Goal: Task Accomplishment & Management: Use online tool/utility

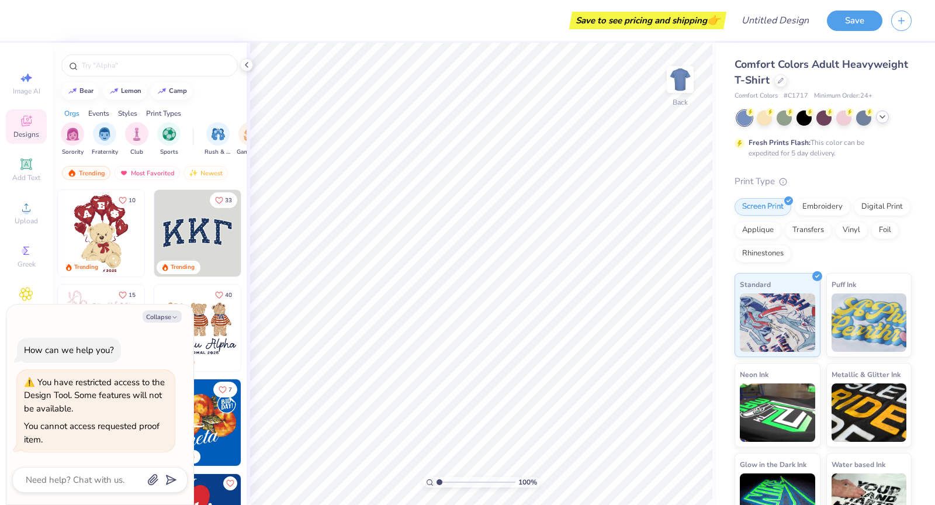
click at [881, 115] on icon at bounding box center [882, 116] width 9 height 9
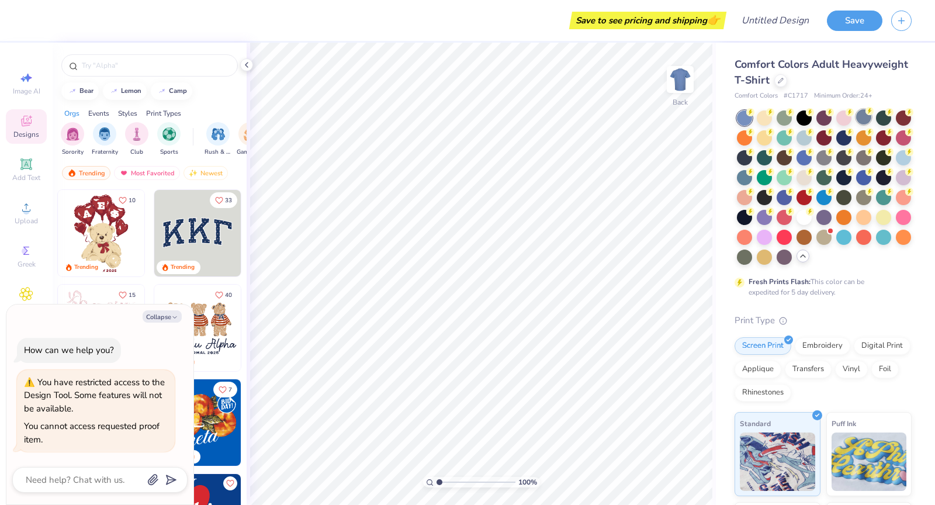
click at [862, 117] on div at bounding box center [863, 116] width 15 height 15
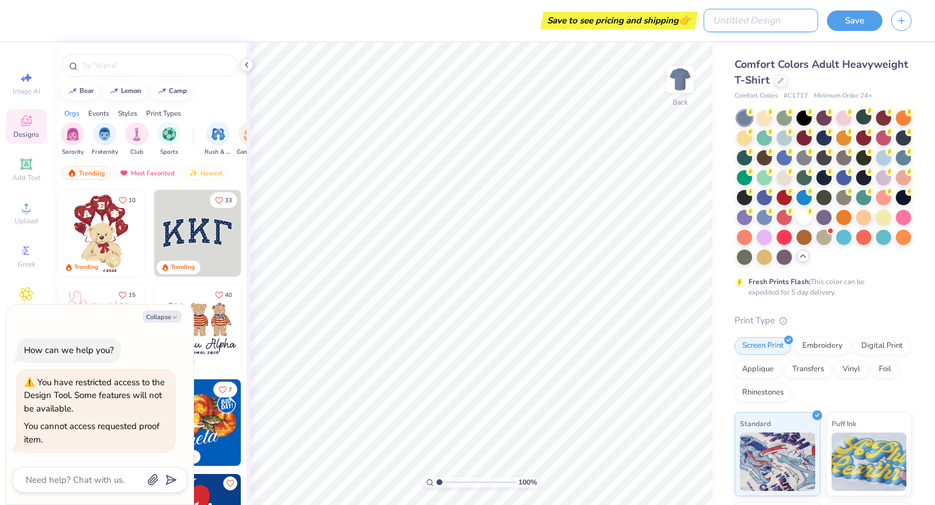
click at [769, 23] on input "Design Title" at bounding box center [761, 20] width 115 height 23
type textarea "x"
type input "F"
type textarea "x"
click at [248, 67] on icon at bounding box center [246, 64] width 9 height 9
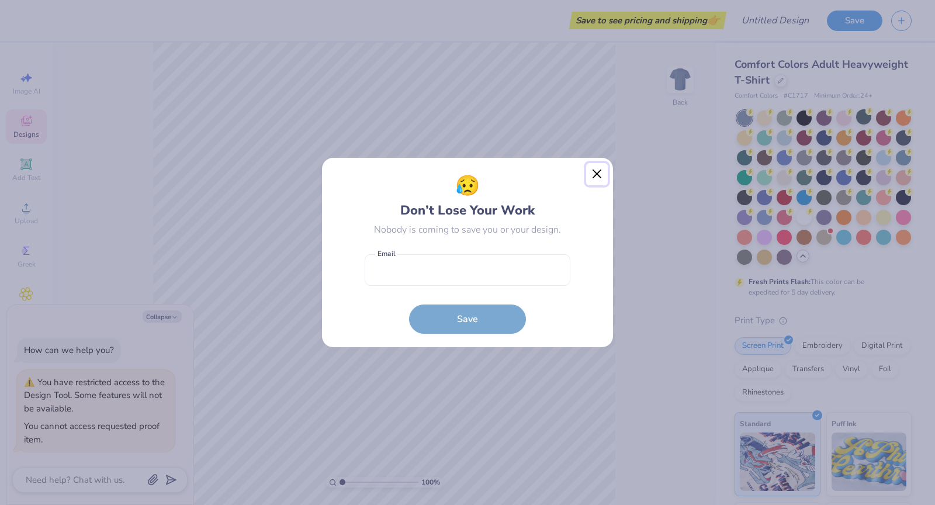
click at [597, 176] on button "Close" at bounding box center [597, 174] width 22 height 22
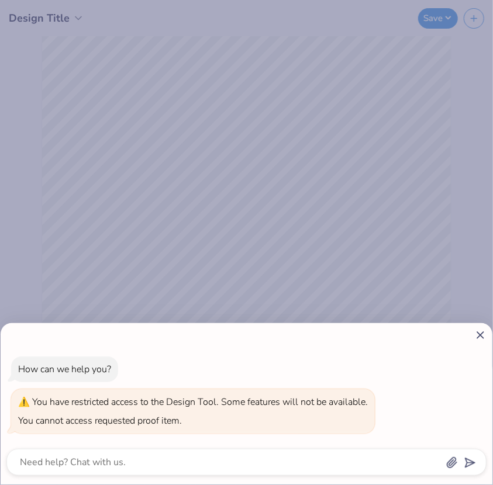
click at [480, 337] on icon at bounding box center [480, 335] width 12 height 12
type textarea "x"
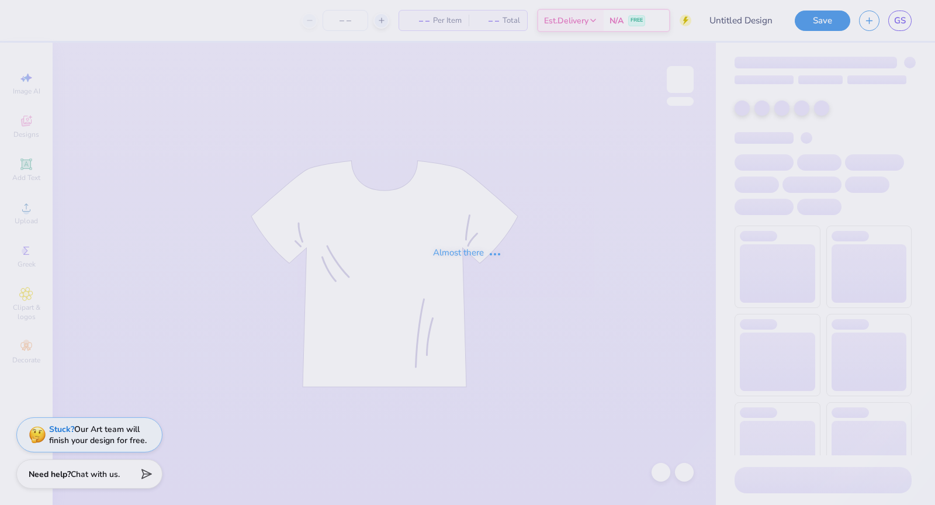
type input "Design 2"
type input "12"
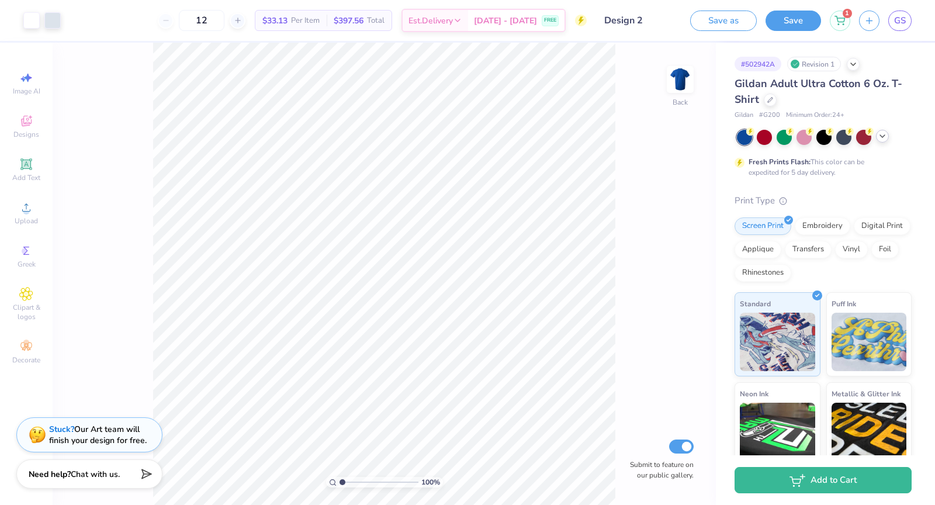
click at [882, 134] on icon at bounding box center [882, 135] width 9 height 9
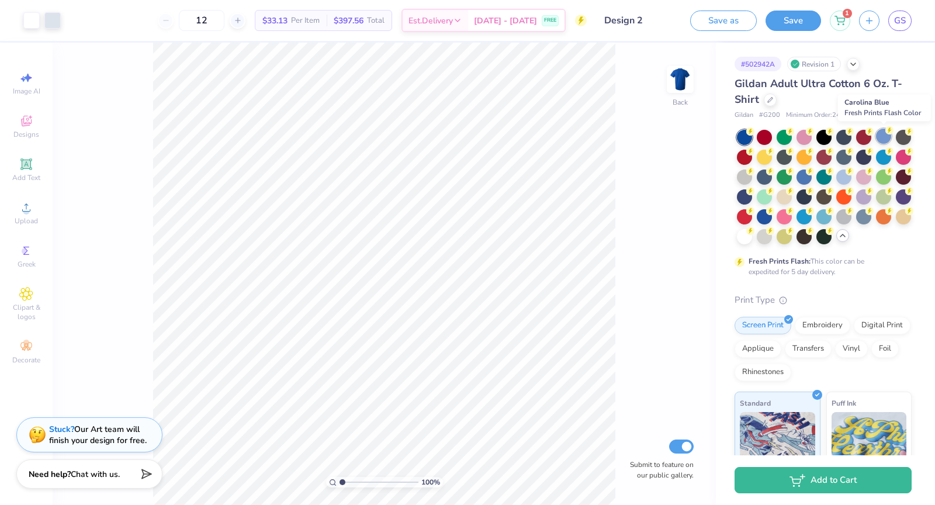
click at [882, 137] on div at bounding box center [883, 136] width 15 height 15
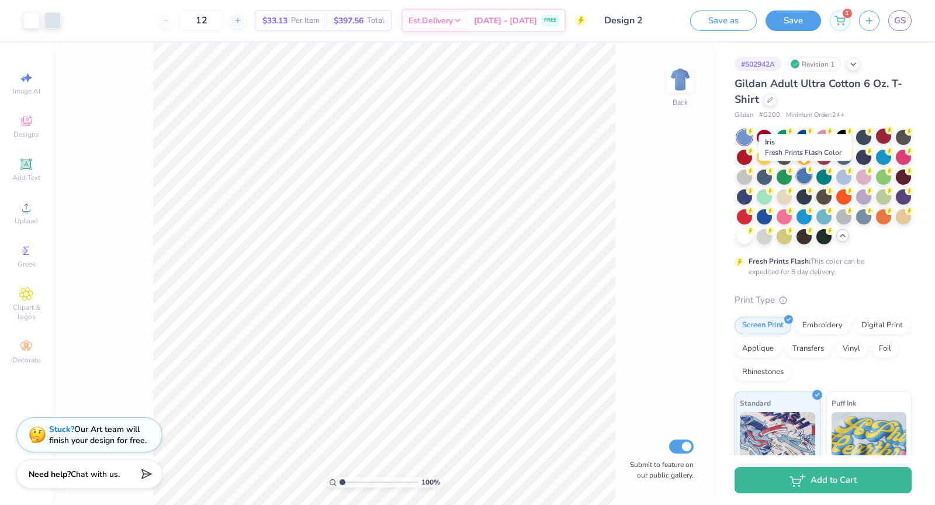
click at [806, 177] on div at bounding box center [803, 175] width 15 height 15
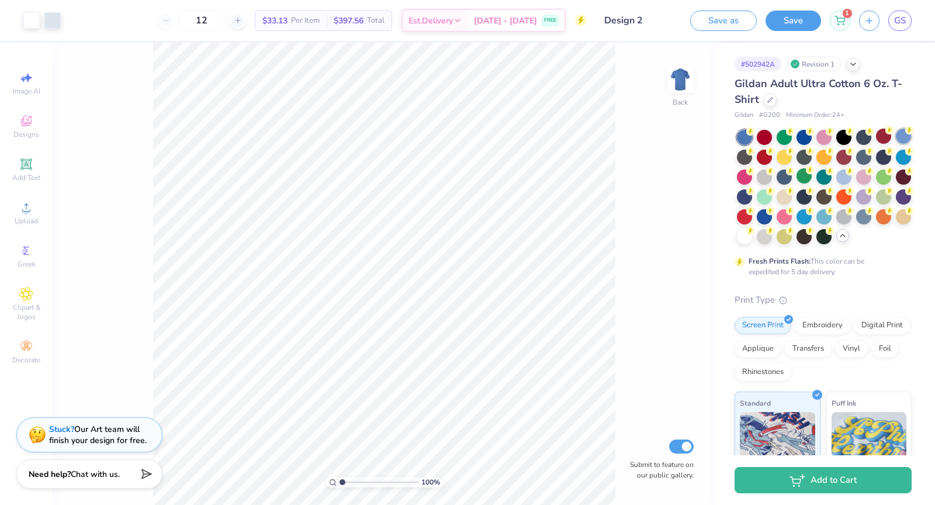
click at [906, 138] on div at bounding box center [903, 136] width 15 height 15
click at [846, 156] on div at bounding box center [843, 155] width 15 height 15
type input "3.43"
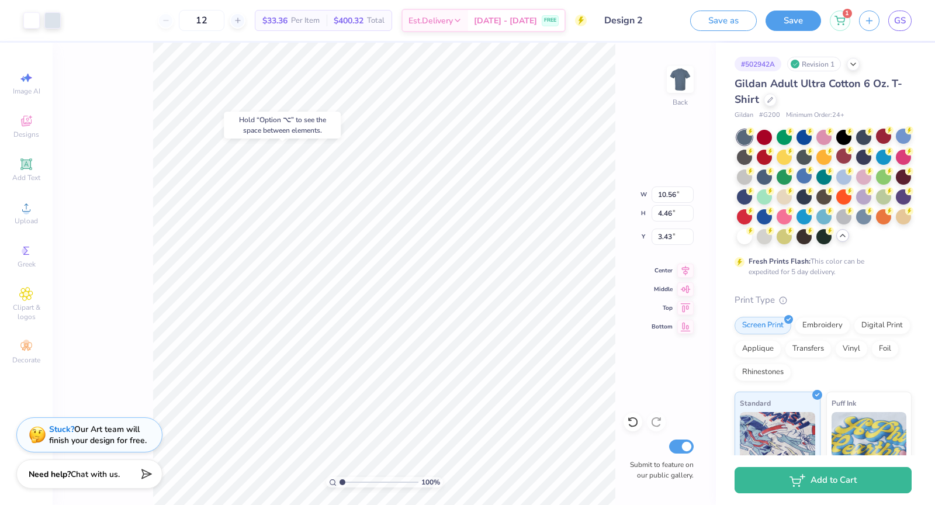
click at [629, 255] on div "100 % Back W 10.56 10.56 " H 4.46 4.46 " Y 3.43 3.43 " Center Middle Top Bottom…" at bounding box center [384, 274] width 663 height 462
click at [763, 175] on div at bounding box center [764, 175] width 15 height 15
click at [905, 135] on div at bounding box center [903, 136] width 15 height 15
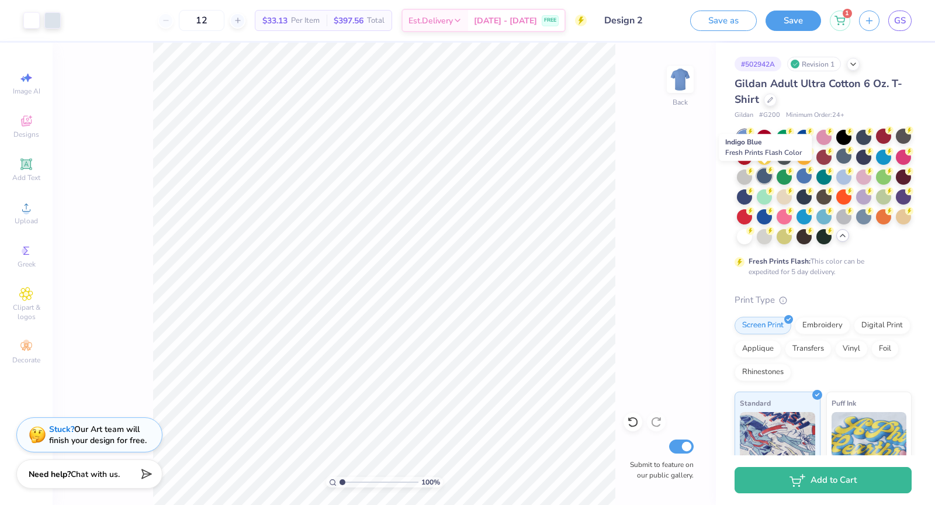
click at [765, 172] on div at bounding box center [764, 175] width 15 height 15
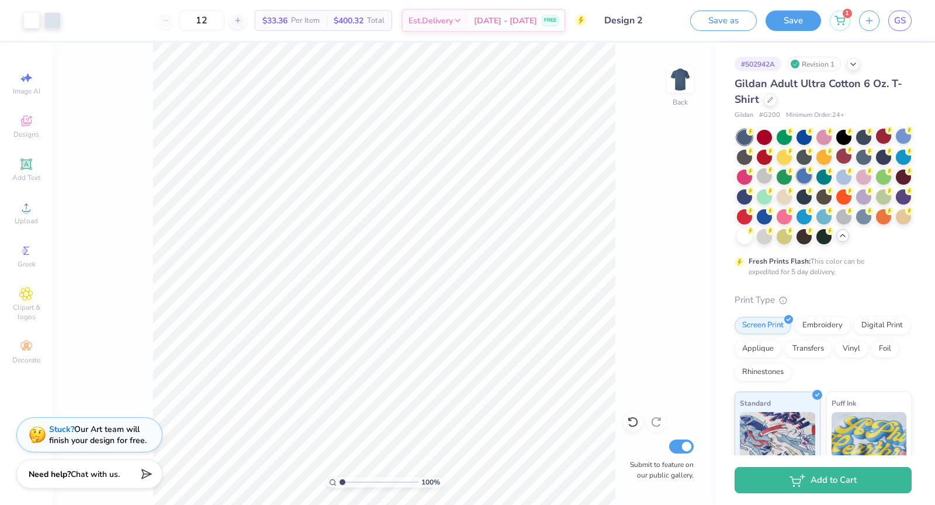
click at [805, 175] on div at bounding box center [803, 175] width 15 height 15
click at [868, 216] on div at bounding box center [863, 215] width 15 height 15
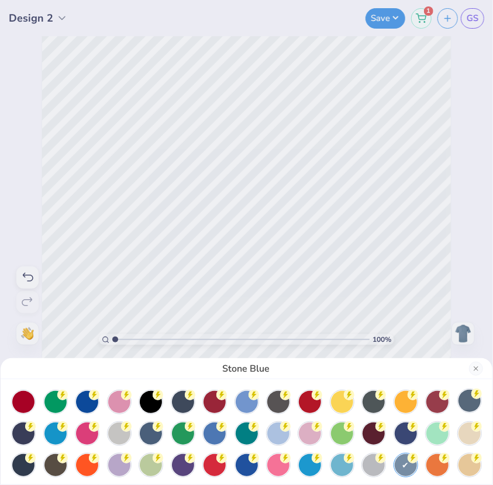
click at [469, 400] on div at bounding box center [469, 401] width 22 height 22
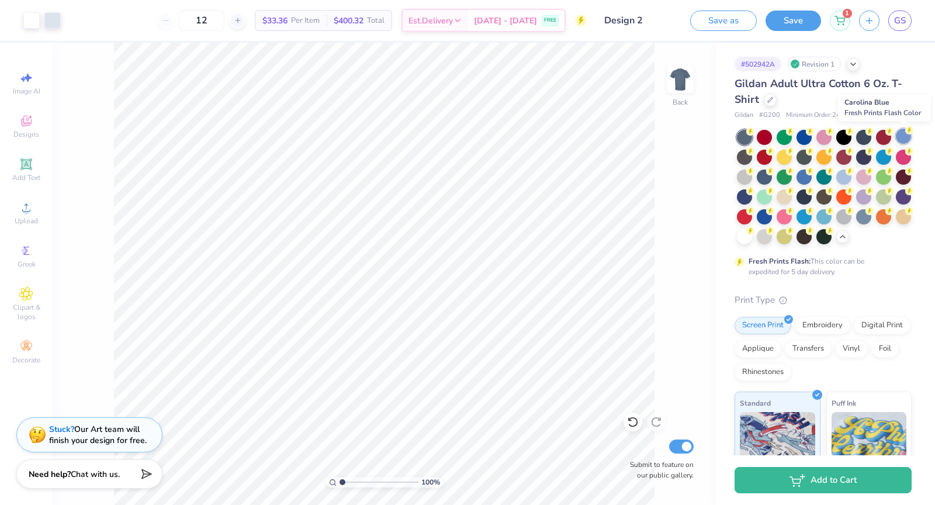
click at [905, 137] on div at bounding box center [903, 136] width 15 height 15
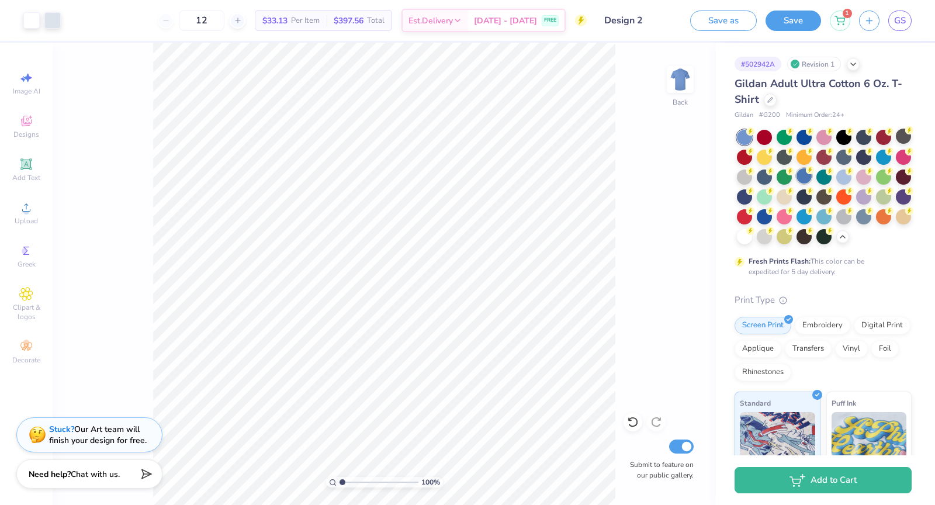
click at [801, 179] on div at bounding box center [803, 175] width 15 height 15
click at [767, 215] on div at bounding box center [764, 215] width 15 height 15
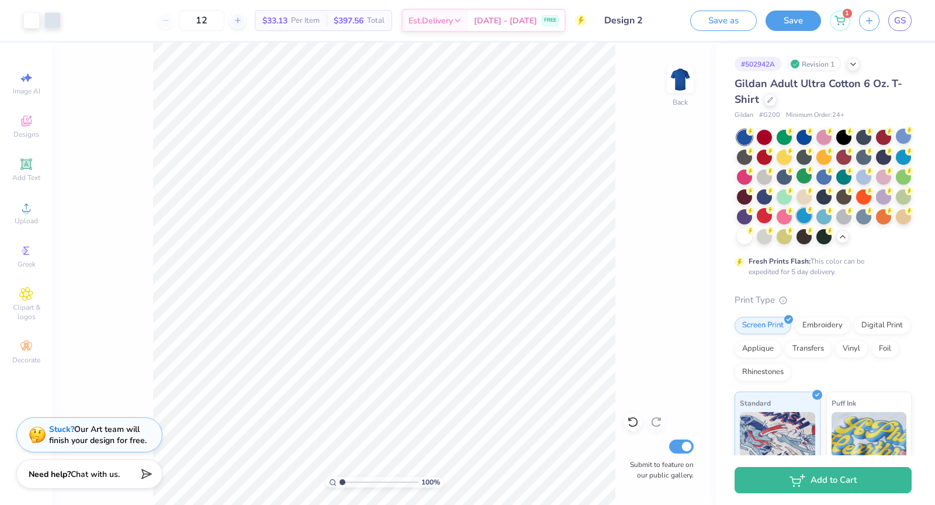
click at [803, 217] on div at bounding box center [803, 215] width 15 height 15
click at [819, 169] on div at bounding box center [823, 175] width 15 height 15
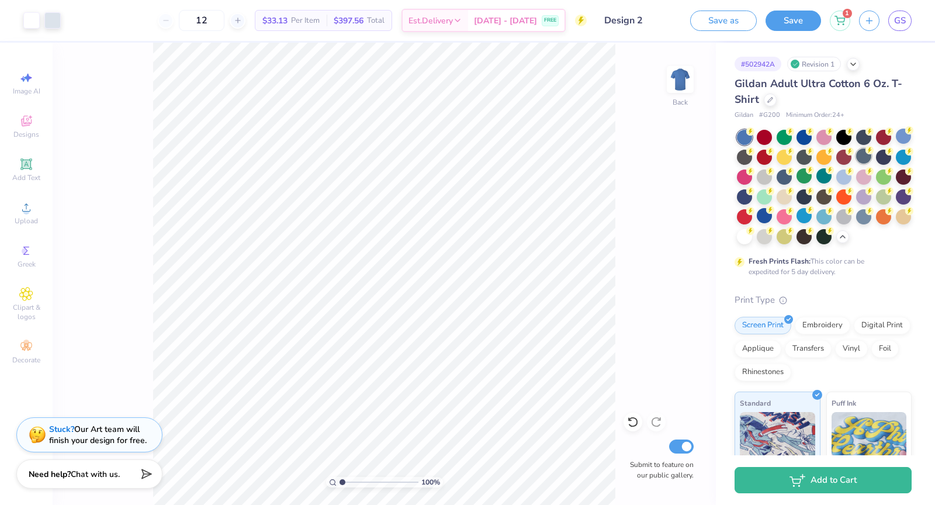
click at [865, 158] on div at bounding box center [863, 155] width 15 height 15
click at [864, 217] on div at bounding box center [863, 215] width 15 height 15
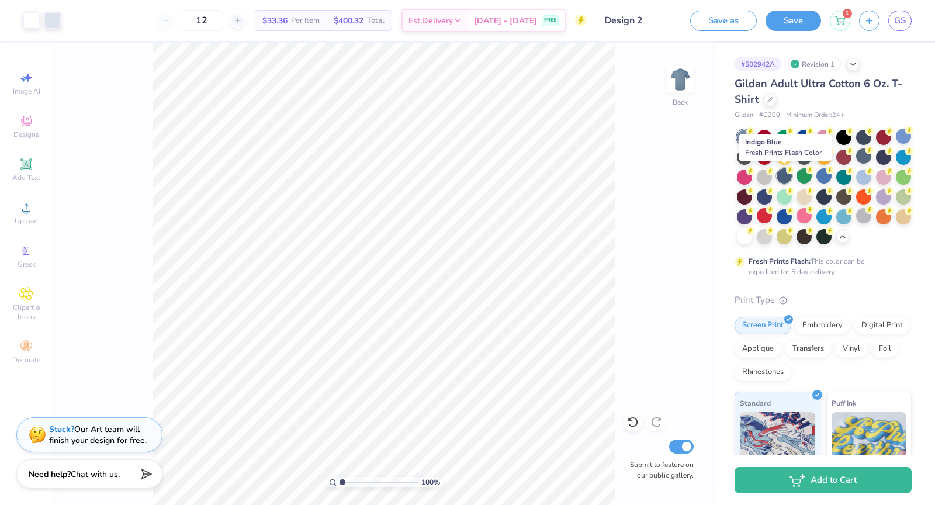
click at [784, 179] on div at bounding box center [784, 175] width 15 height 15
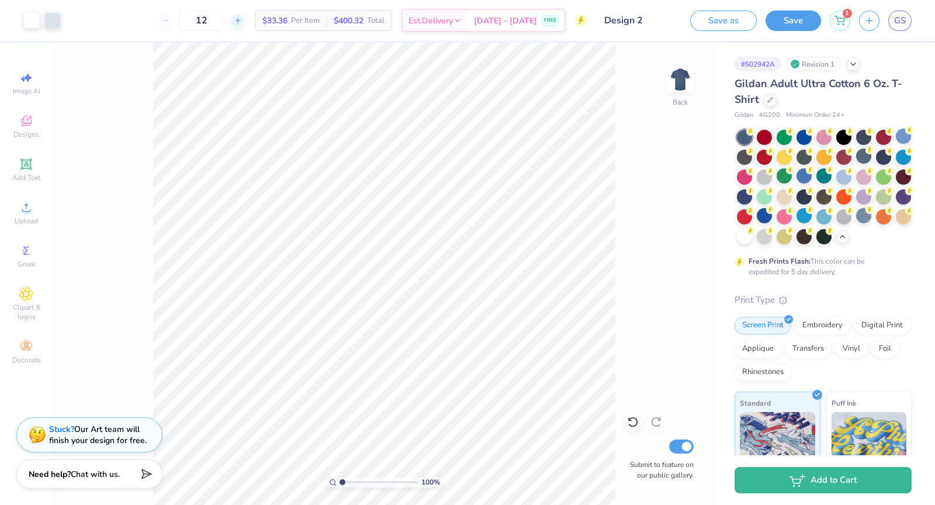
click at [241, 20] on icon at bounding box center [238, 20] width 8 height 8
click at [216, 20] on input "16" at bounding box center [202, 20] width 46 height 21
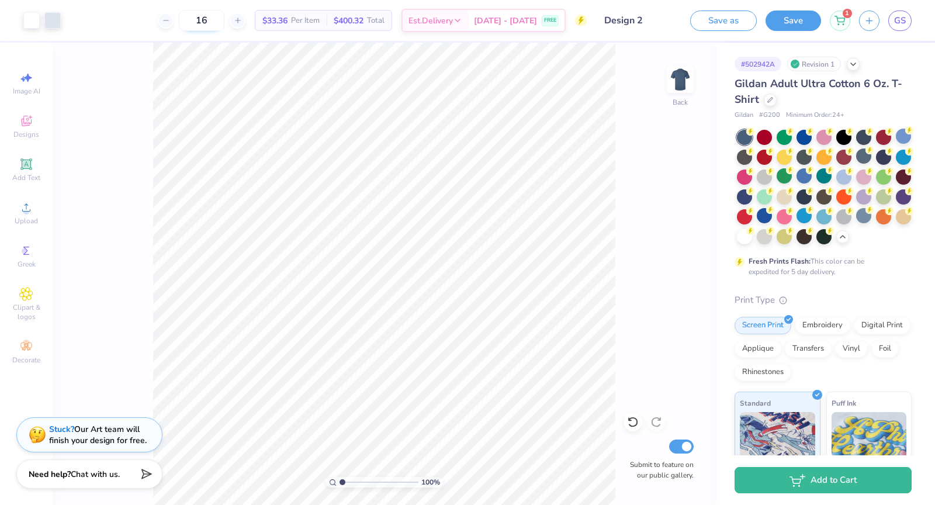
click at [216, 20] on div "16" at bounding box center [202, 20] width 88 height 21
type input "1"
type input "140"
